Goal: Task Accomplishment & Management: Manage account settings

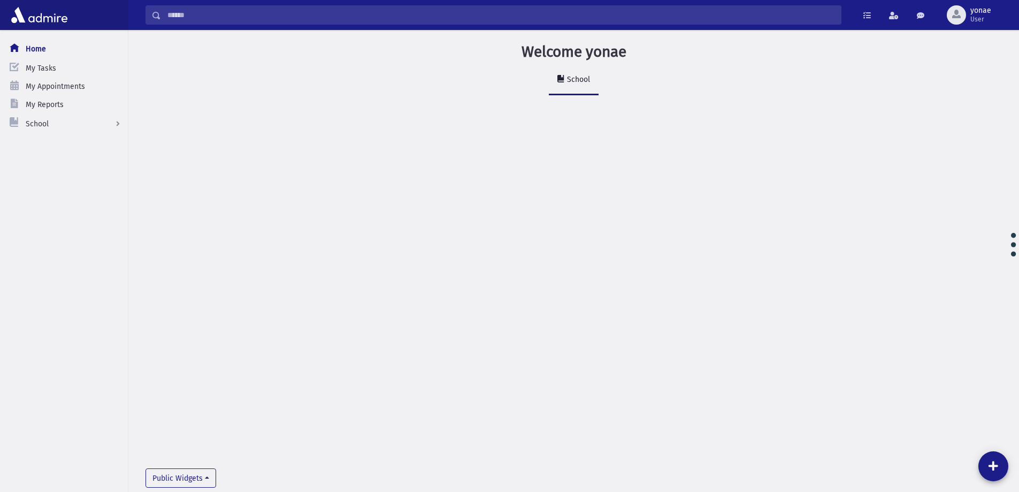
click at [202, 12] on input "Search" at bounding box center [501, 14] width 680 height 19
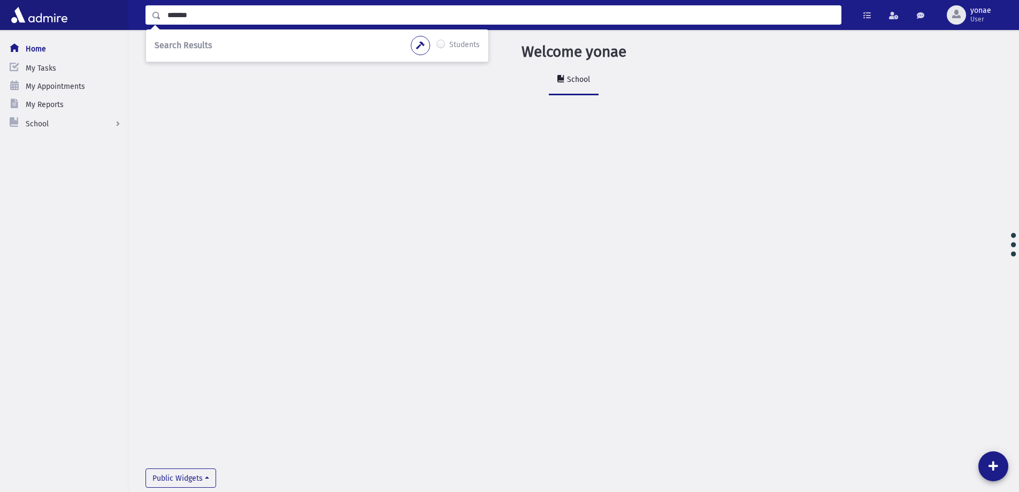
type input "*******"
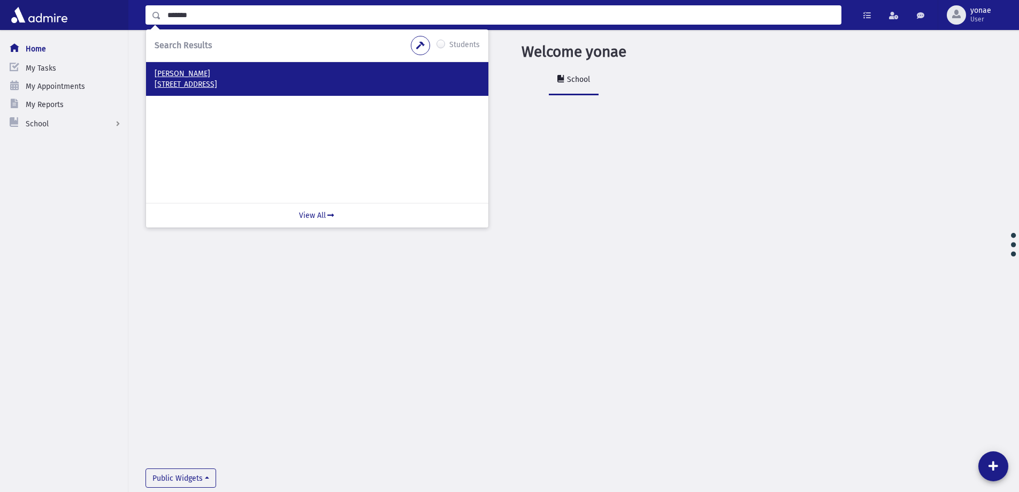
click at [232, 74] on p "[PERSON_NAME]" at bounding box center [317, 73] width 325 height 11
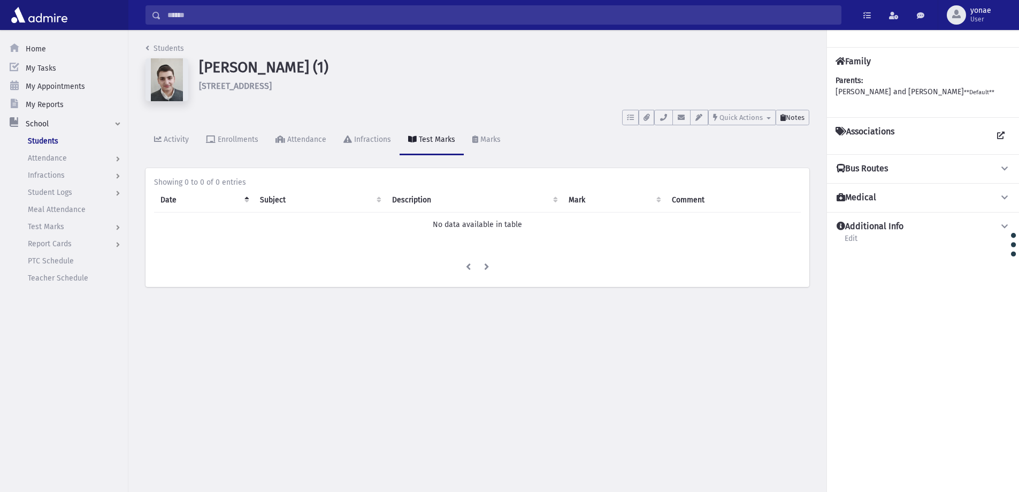
click at [797, 114] on span "Notes" at bounding box center [795, 117] width 19 height 8
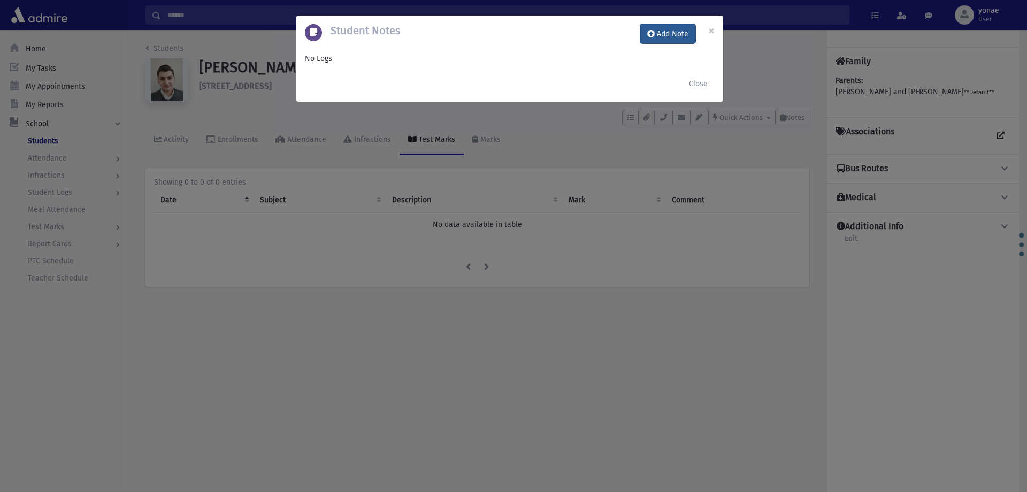
click at [666, 36] on button "Add Note" at bounding box center [668, 33] width 55 height 19
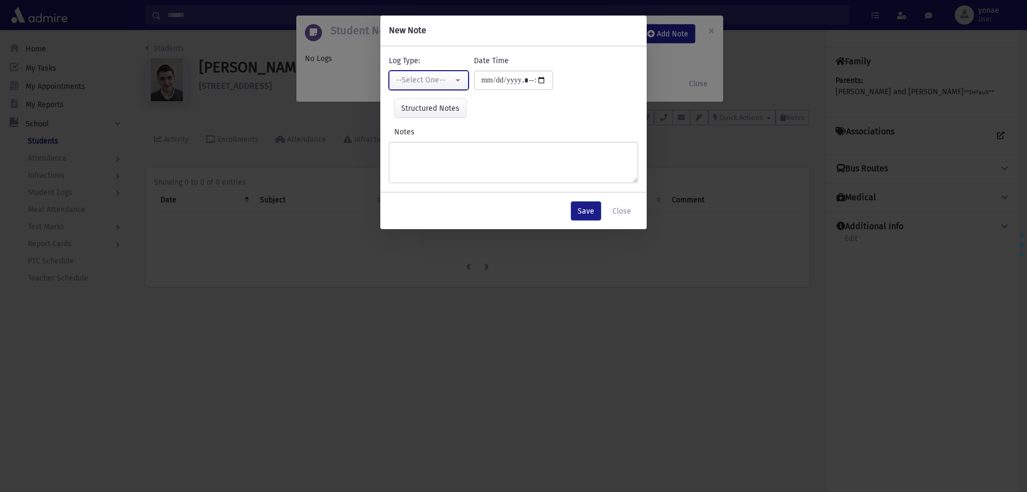
click at [413, 73] on button "--Select One--" at bounding box center [429, 80] width 80 height 19
click at [629, 207] on button "Close" at bounding box center [622, 210] width 33 height 19
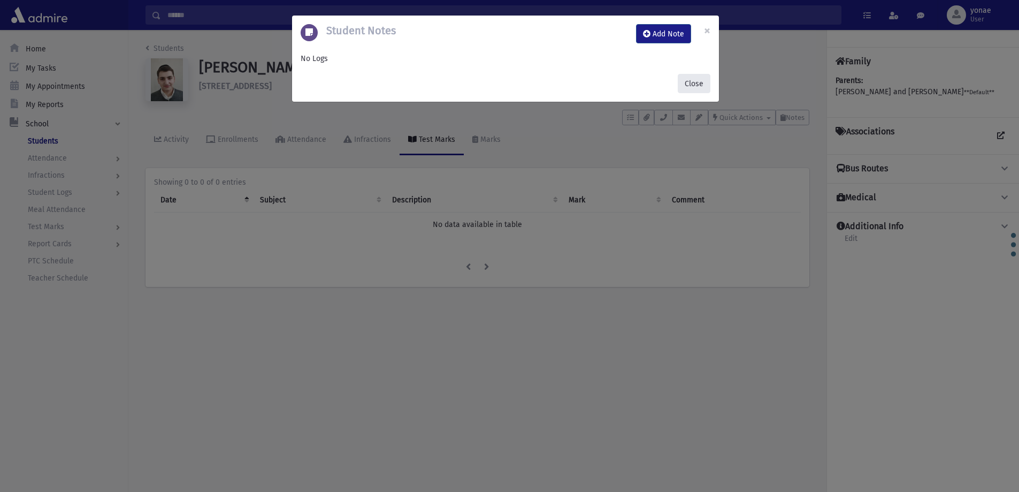
drag, startPoint x: 696, startPoint y: 83, endPoint x: 628, endPoint y: 49, distance: 76.1
click at [621, 77] on div "Close" at bounding box center [505, 83] width 427 height 36
click at [655, 35] on button "Add Note" at bounding box center [663, 33] width 55 height 19
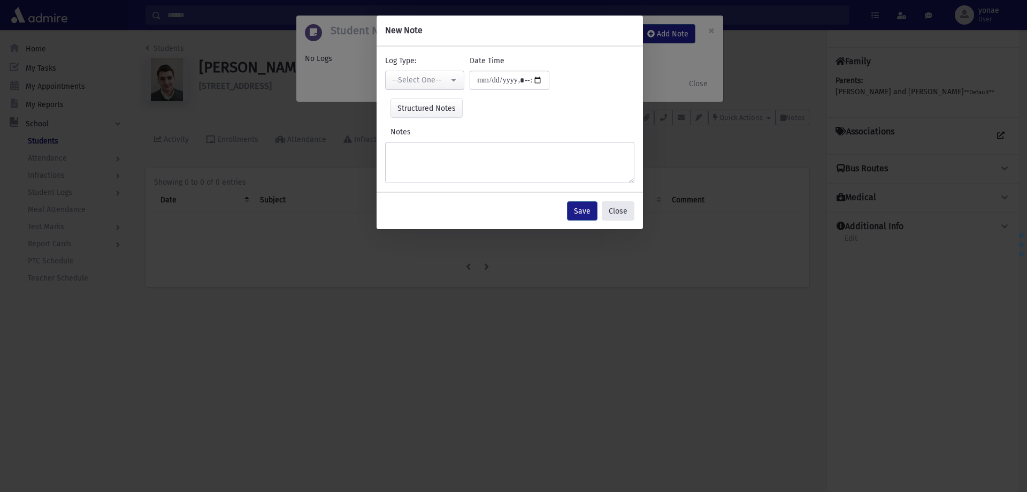
click at [619, 208] on button "Close" at bounding box center [618, 210] width 33 height 19
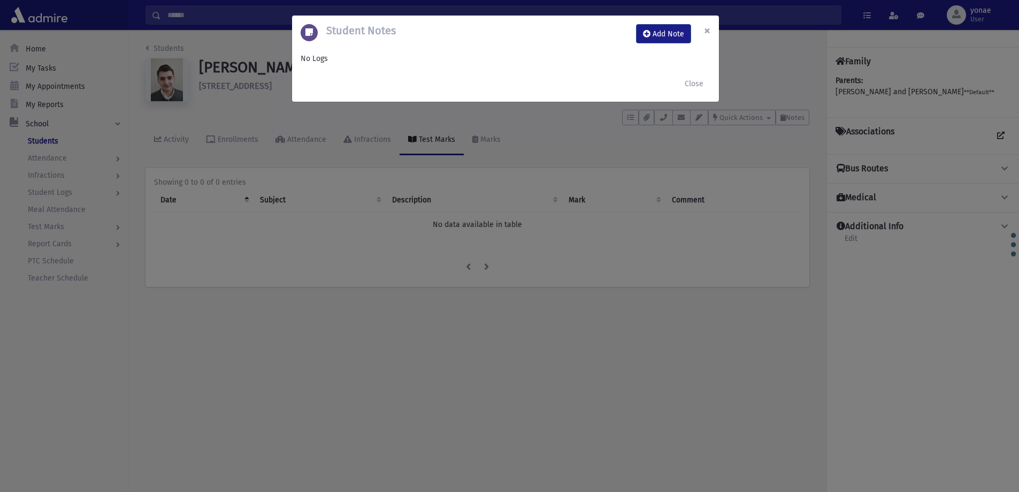
click at [701, 35] on button "×" at bounding box center [708, 31] width 24 height 30
